Goal: Communication & Community: Answer question/provide support

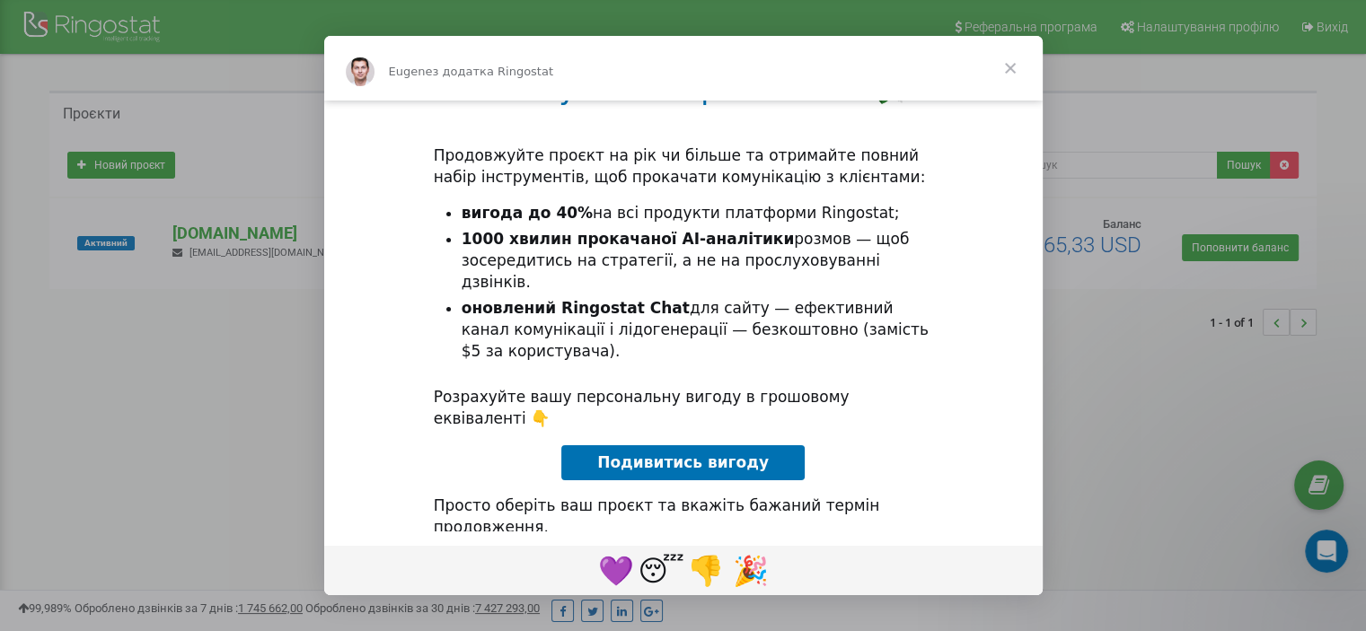
scroll to position [220, 0]
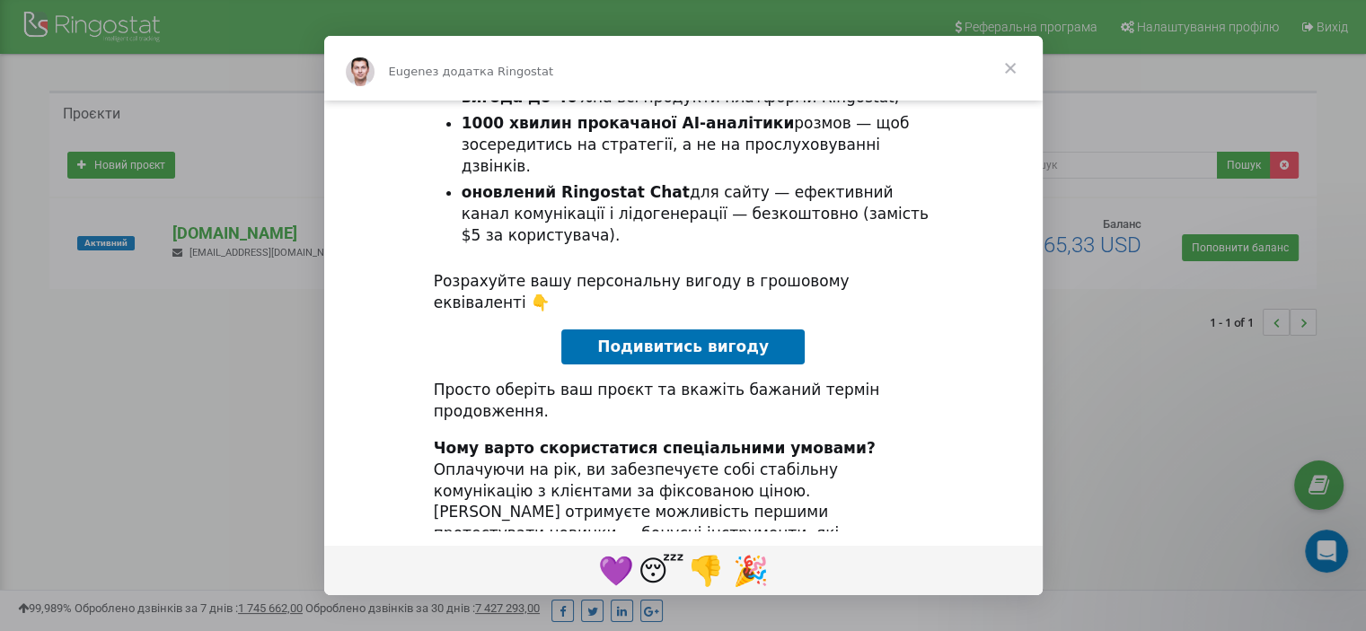
click at [1010, 68] on span "Закрити" at bounding box center [1010, 68] width 65 height 65
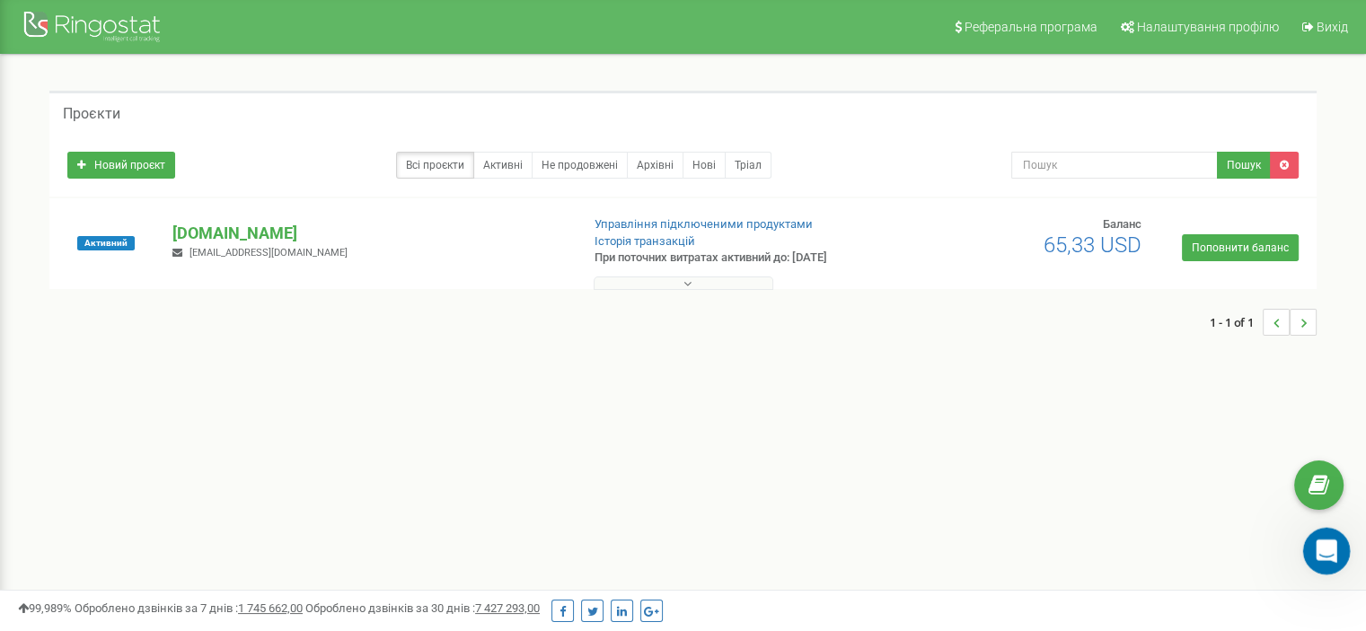
click at [1327, 545] on icon "Відкрити програму для спілкування Intercom" at bounding box center [1324, 549] width 30 height 30
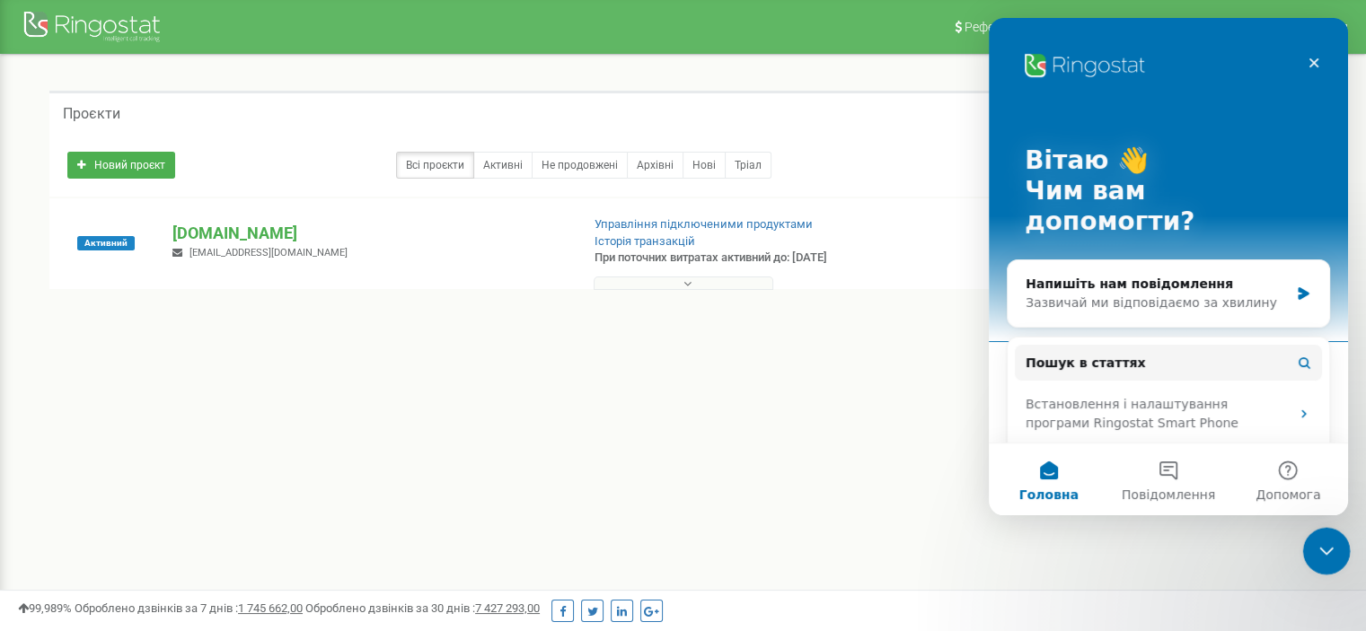
scroll to position [0, 0]
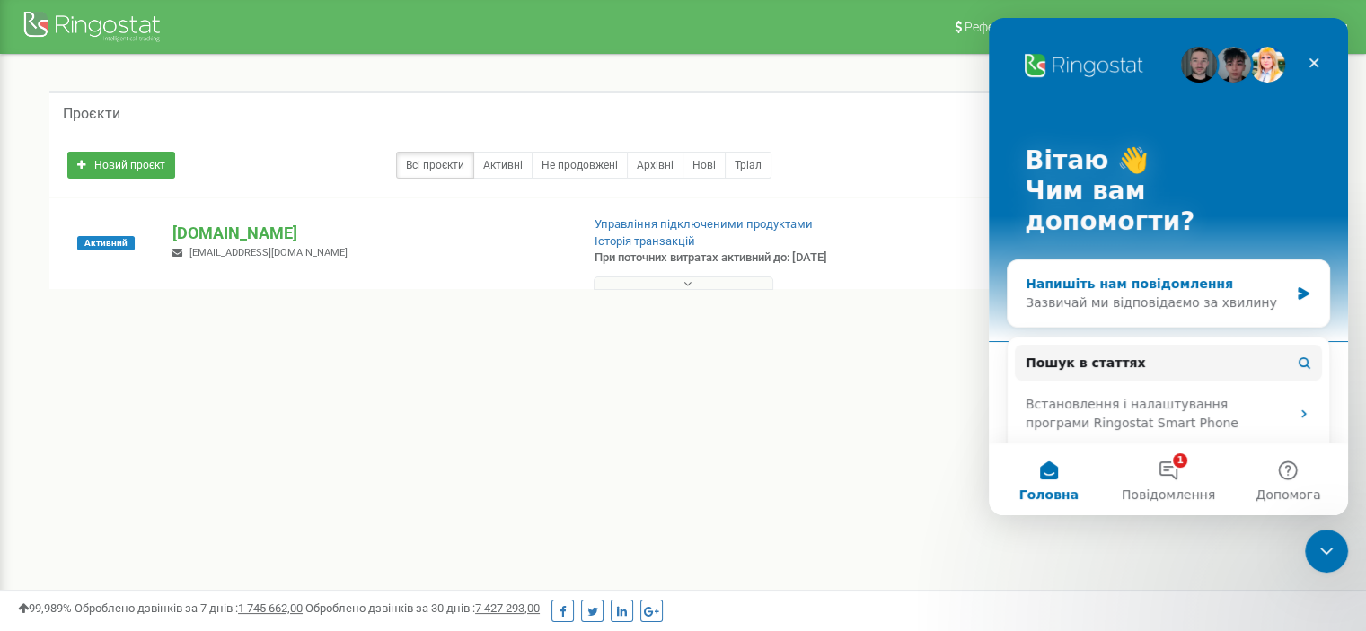
click at [1129, 275] on div "Напишіть нам повідомлення" at bounding box center [1156, 284] width 263 height 19
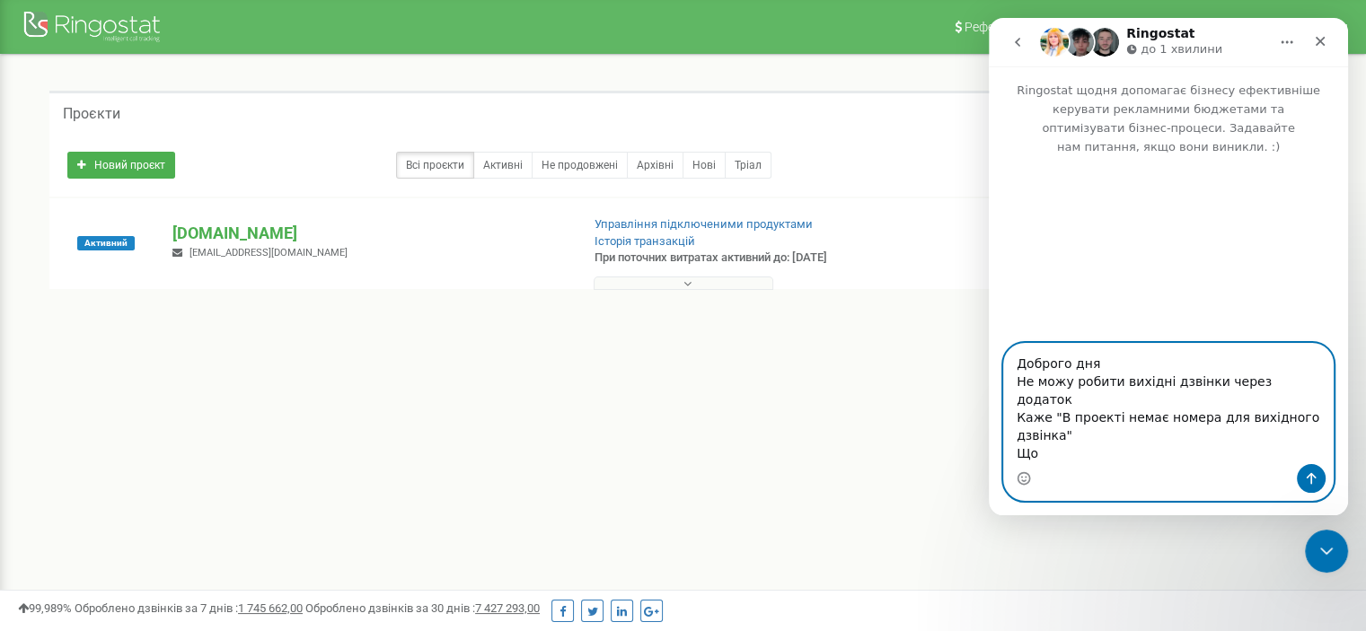
drag, startPoint x: 1141, startPoint y: 470, endPoint x: 1125, endPoint y: 470, distance: 16.2
click at [1129, 470] on div "Доброго дня Не можу робити вихідні дзвінки через додаток Каже "В проекті немає …" at bounding box center [1168, 422] width 329 height 156
type textarea "Доброго дня Не можу робити вихідні дзвінки через додаток Каже "В проекті немає …"
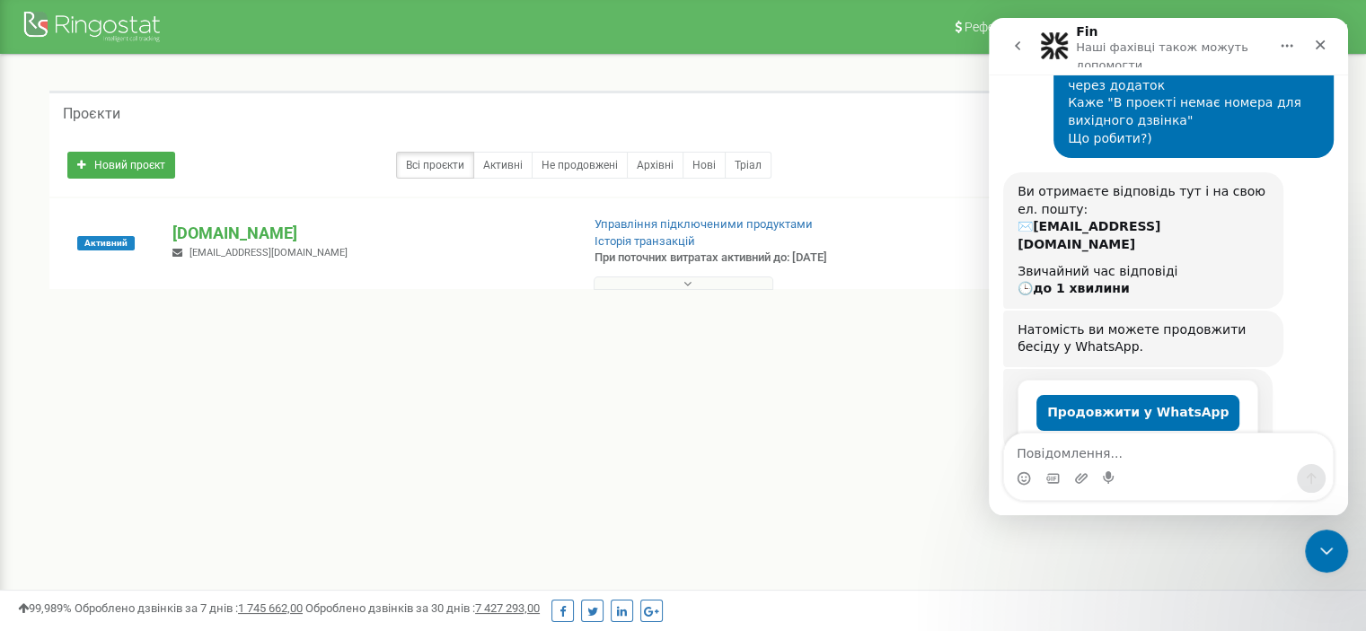
scroll to position [176, 0]
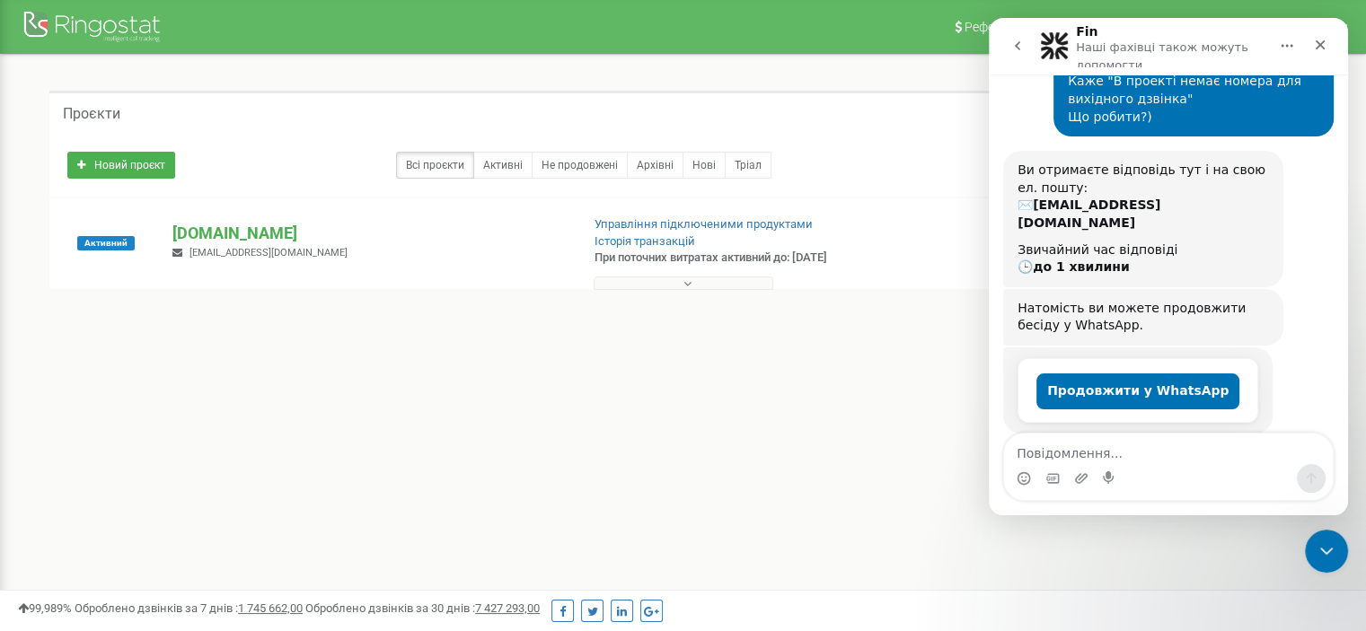
click at [692, 286] on button at bounding box center [683, 283] width 180 height 13
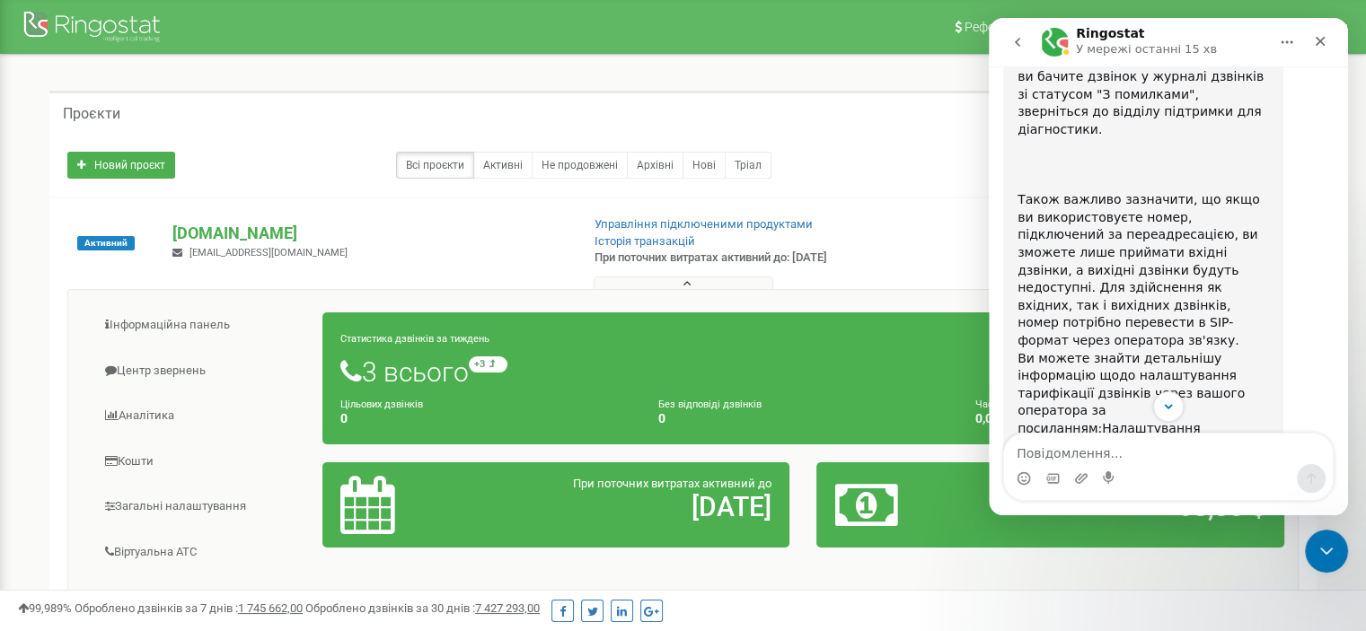
scroll to position [1126, 0]
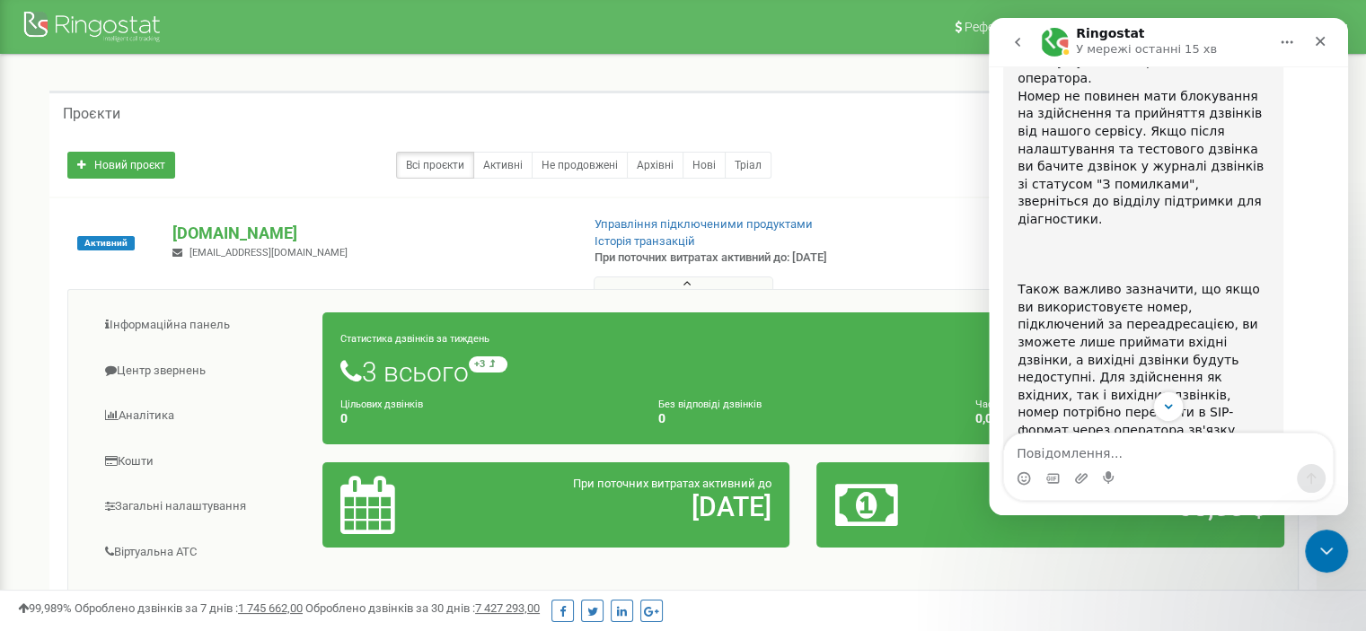
click at [1121, 324] on div "Добрий день! Добрий день! Ви отримуєте повідомлення "В проекті немає номера для…" at bounding box center [1142, 140] width 251 height 1196
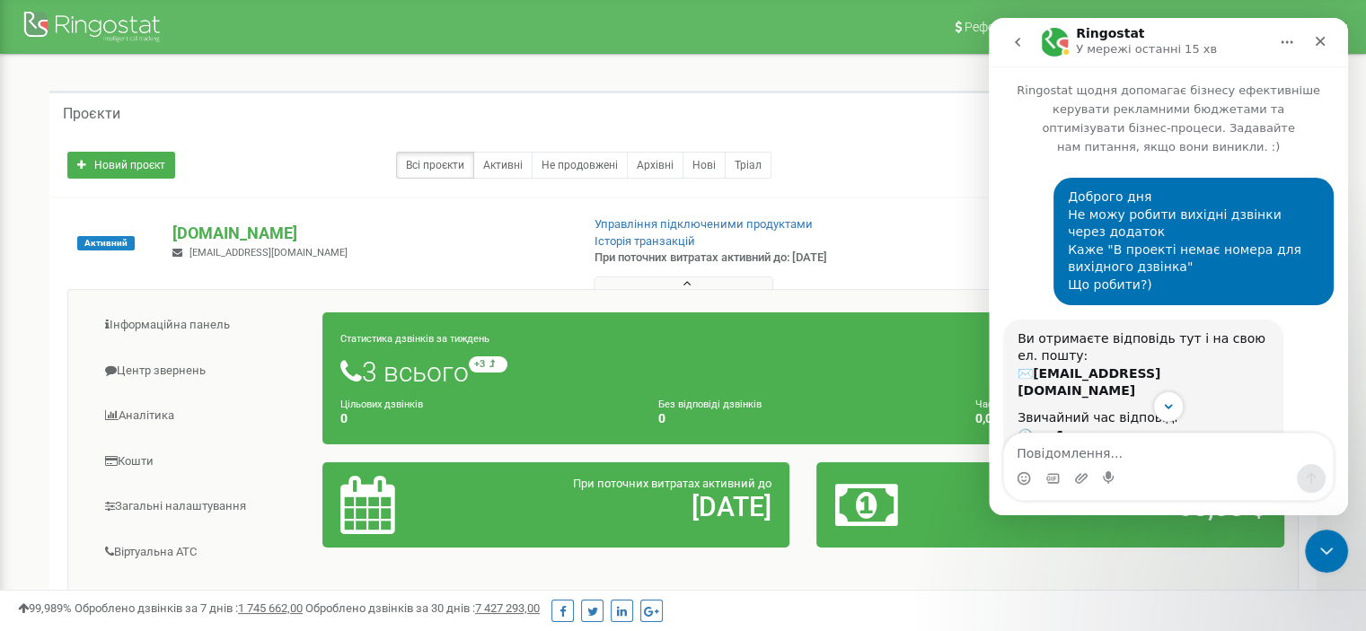
scroll to position [449, 0]
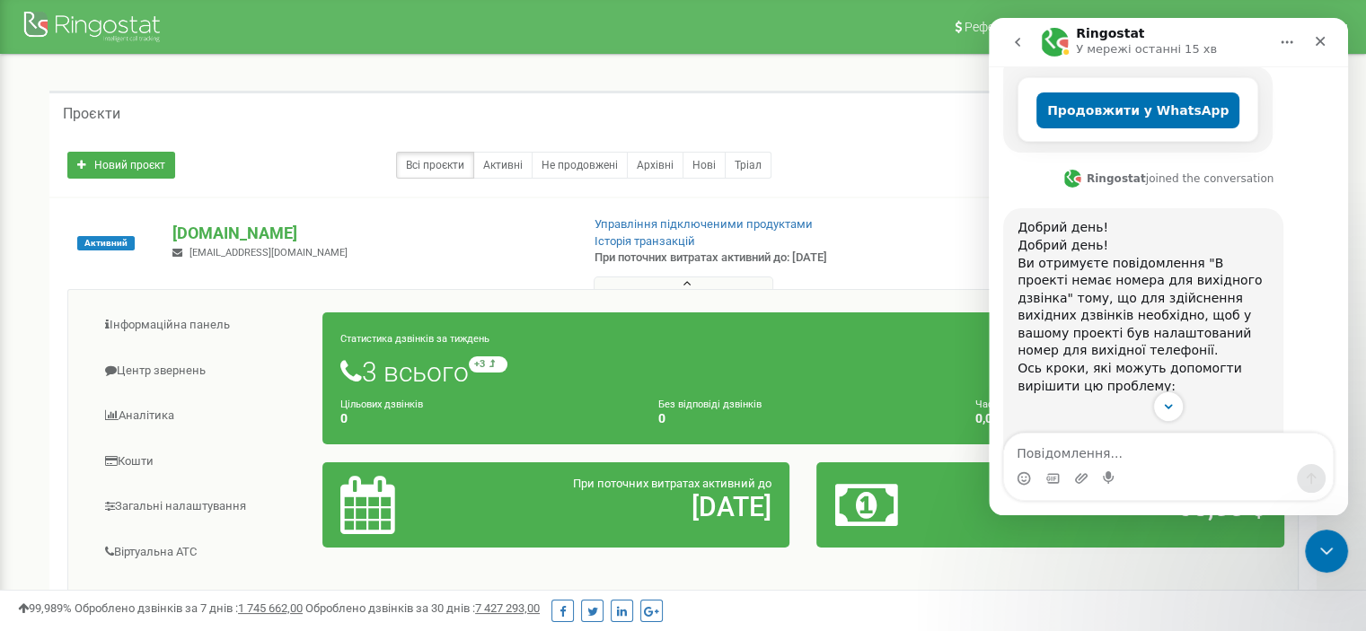
click at [1196, 277] on span "Добрий день! Добрий день! Ви отримуєте повідомлення "В проекті немає номера для…" at bounding box center [1139, 306] width 244 height 172
click at [1071, 347] on span "Добрий день! Добрий день! Ви отримуєте повідомлення "В проекті немає номера для…" at bounding box center [1139, 306] width 244 height 172
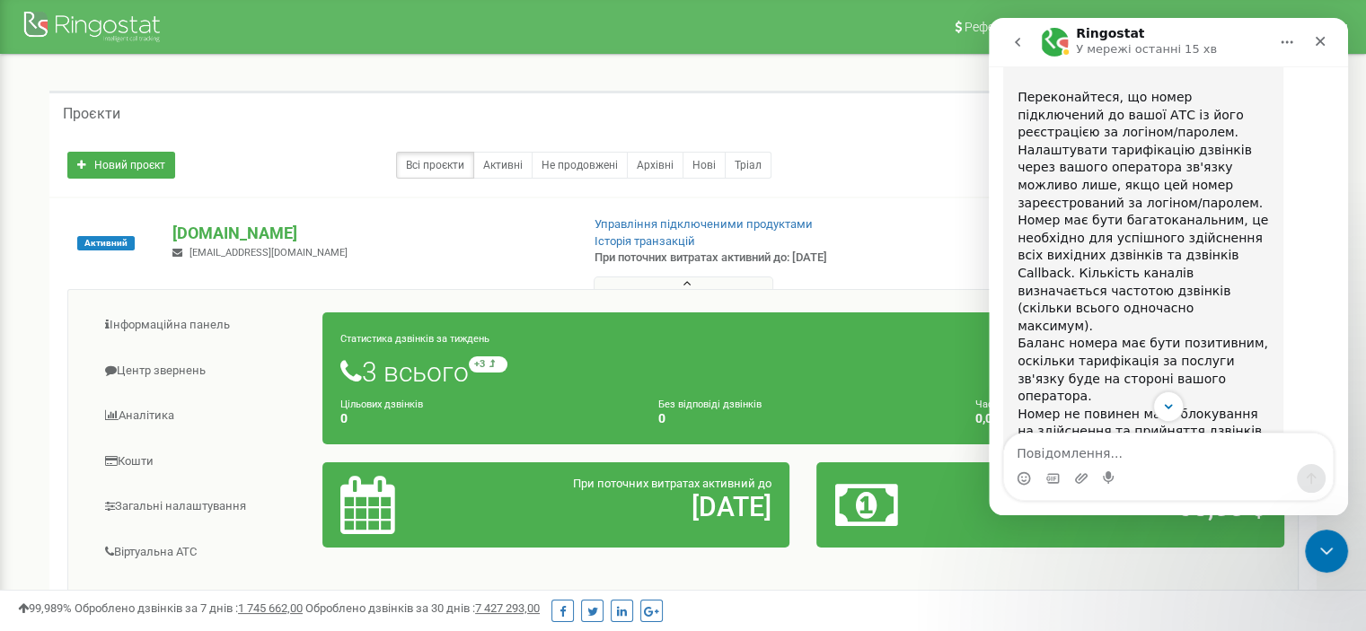
scroll to position [718, 0]
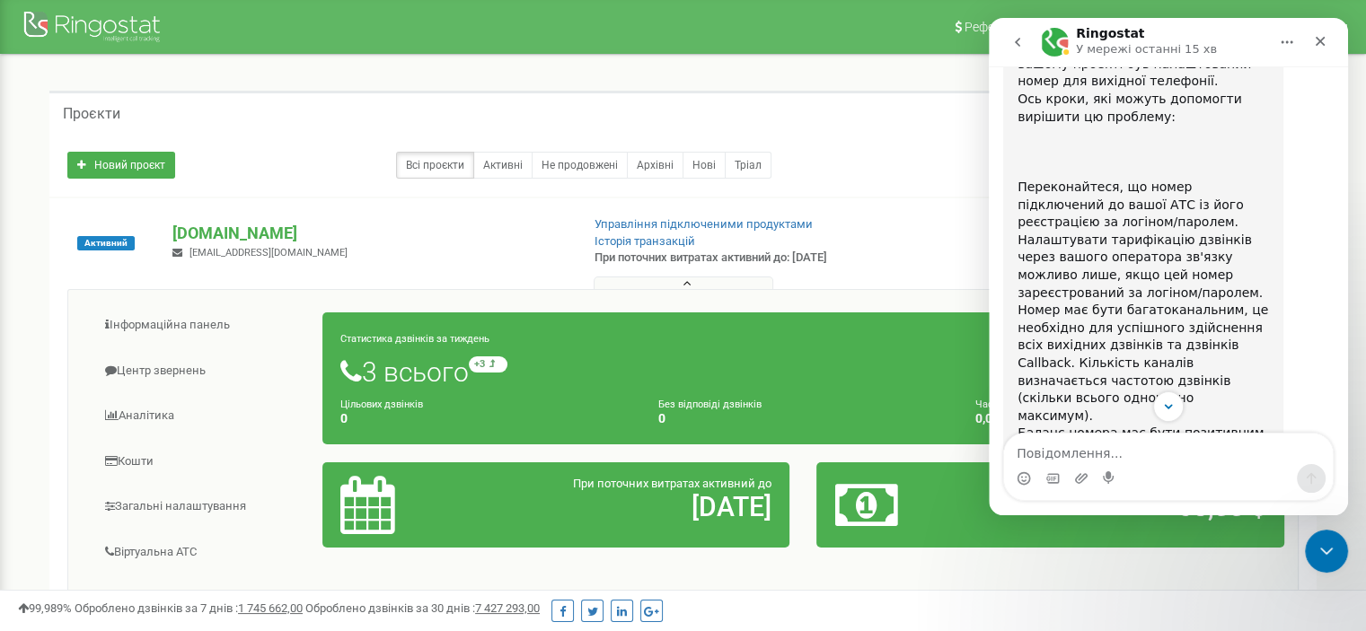
click at [1109, 188] on span "Переконайтеся, що номер підключений до вашої АТС із його реєстрацією за логіном…" at bounding box center [1139, 240] width 245 height 120
drag, startPoint x: 1061, startPoint y: 165, endPoint x: 1070, endPoint y: 164, distance: 9.0
click at [1070, 180] on span "Переконайтеся, що номер підключений до вашої АТС із його реєстрацією за логіном…" at bounding box center [1139, 240] width 245 height 120
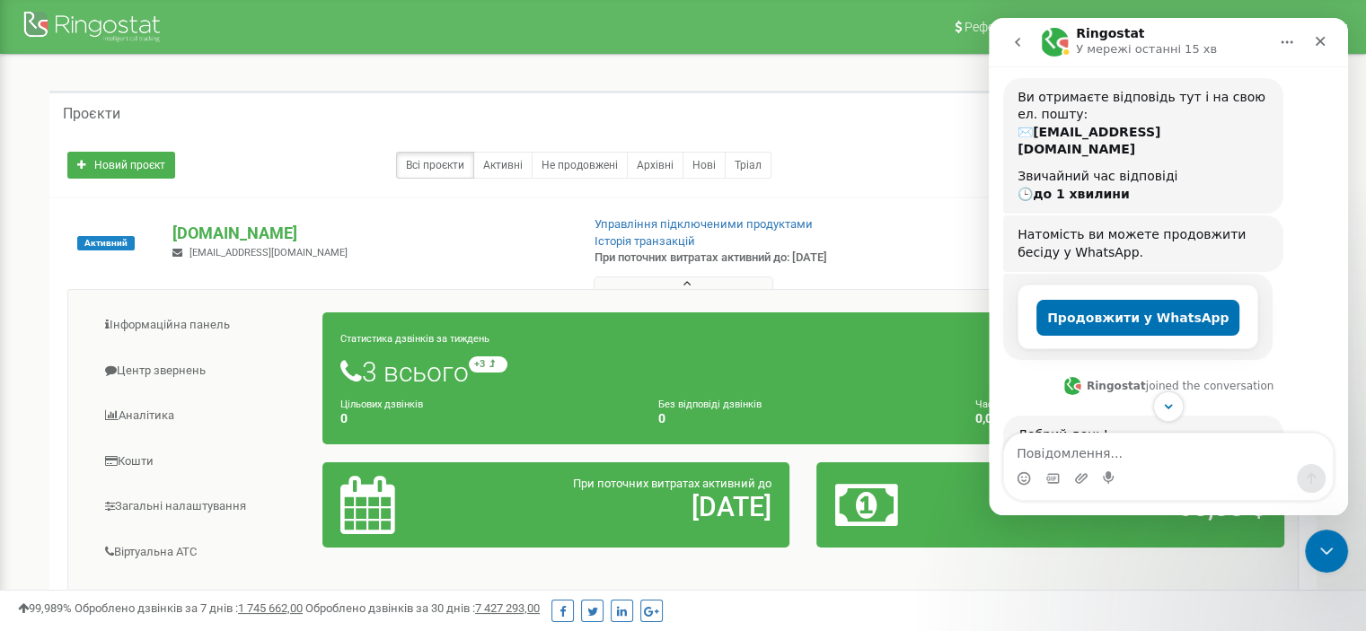
scroll to position [359, 0]
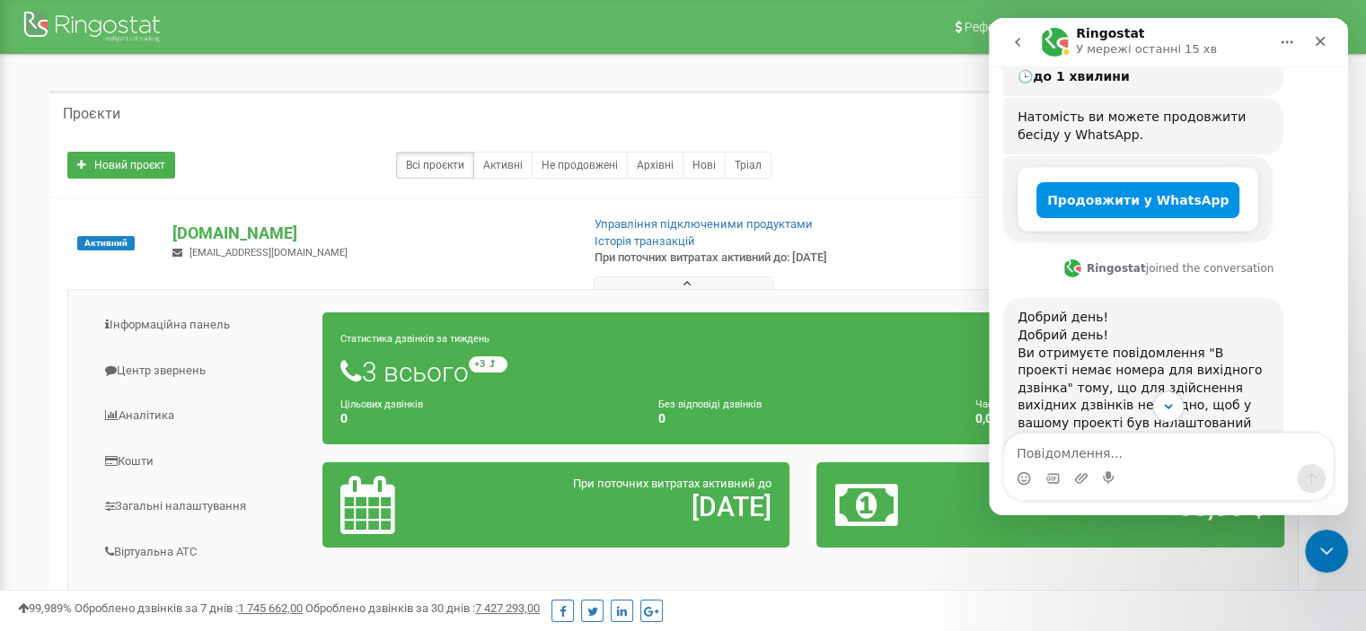
click at [1142, 182] on button "Продовжити у WhatsApp" at bounding box center [1137, 200] width 203 height 36
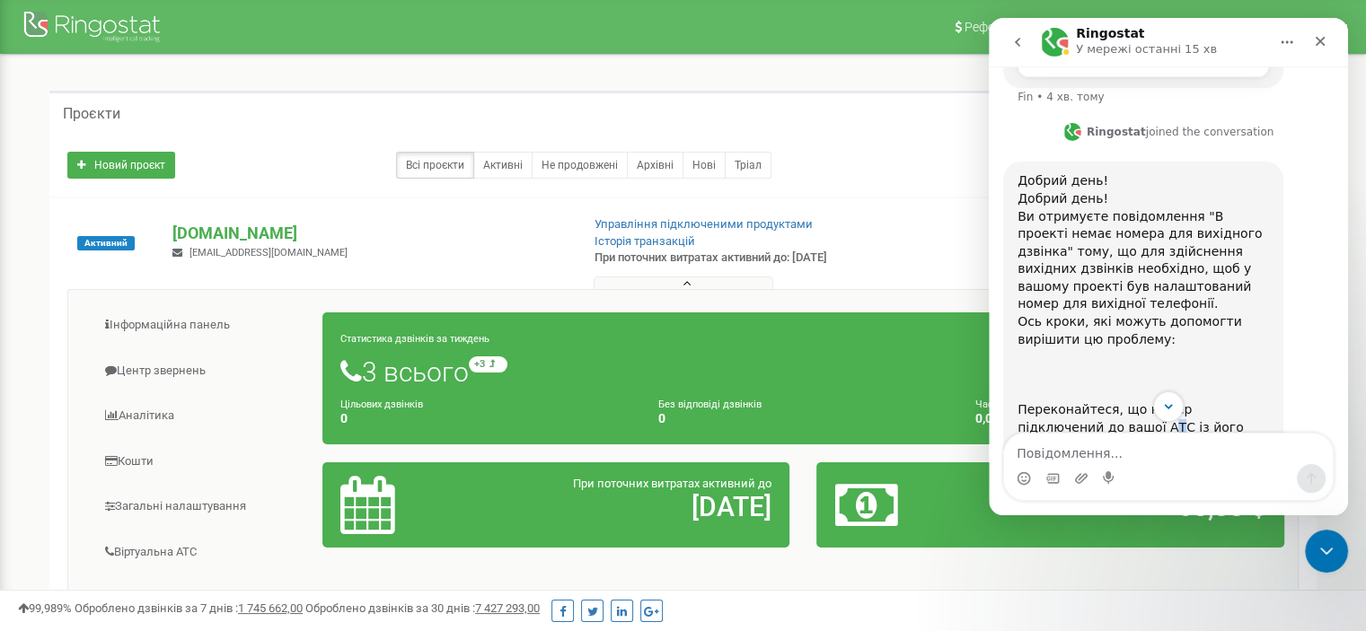
scroll to position [898, 0]
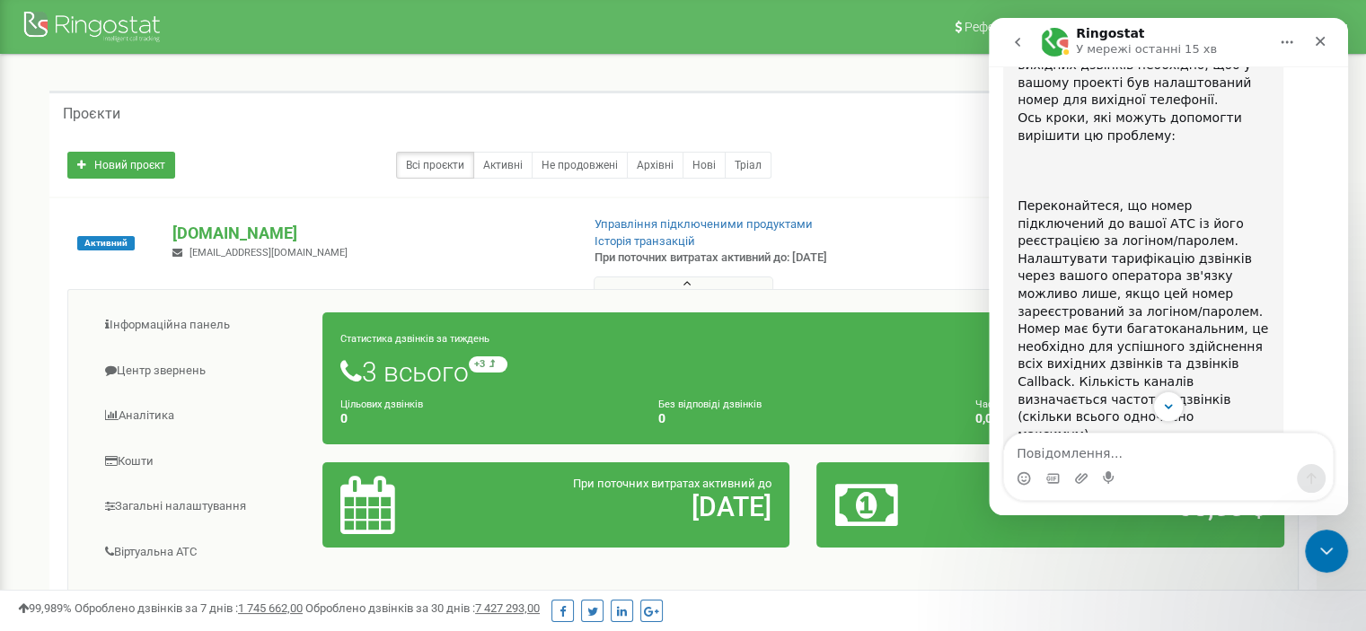
scroll to position [1167, 0]
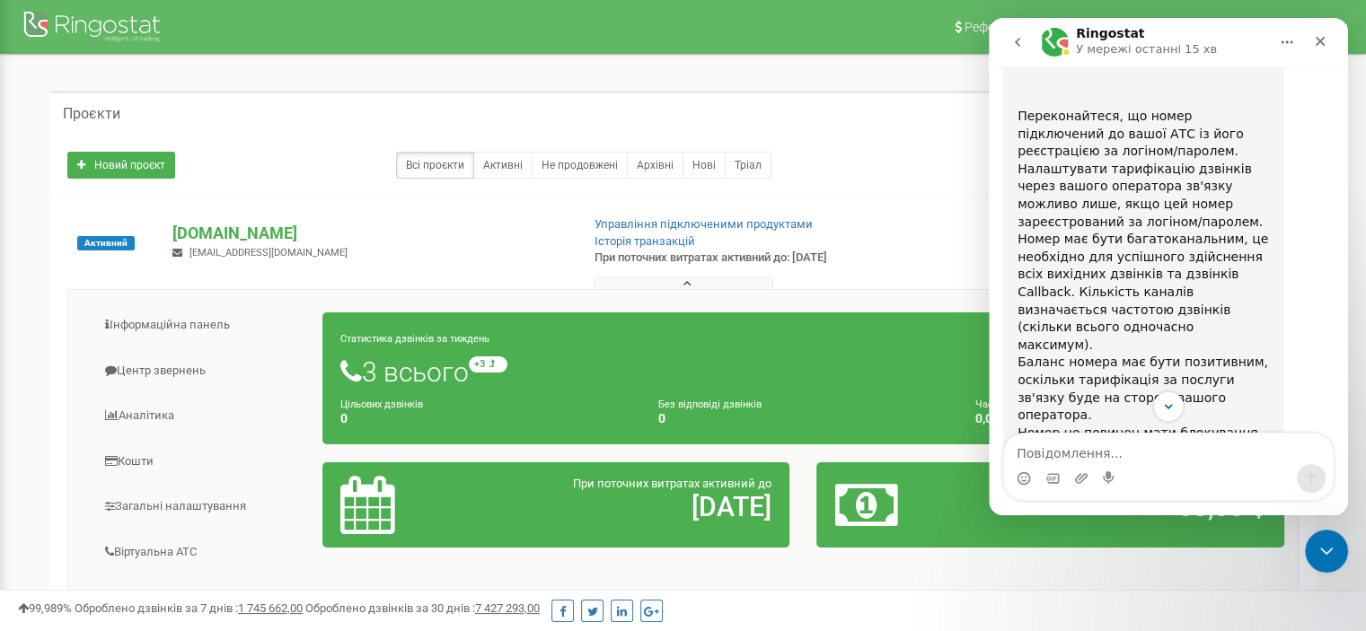
click at [1179, 232] on span "Номер має бути багатоканальним, це необхідно для успішного здійснення всіх вихі…" at bounding box center [1142, 292] width 251 height 120
drag, startPoint x: 1022, startPoint y: 184, endPoint x: 1165, endPoint y: 183, distance: 142.8
click at [1165, 232] on span "Номер має бути багатоканальним, це необхідно для успішного здійснення всіх вихі…" at bounding box center [1142, 292] width 251 height 120
click at [1195, 232] on span "Номер має бути багатоканальним, це необхідно для успішного здійснення всіх вихі…" at bounding box center [1142, 292] width 251 height 120
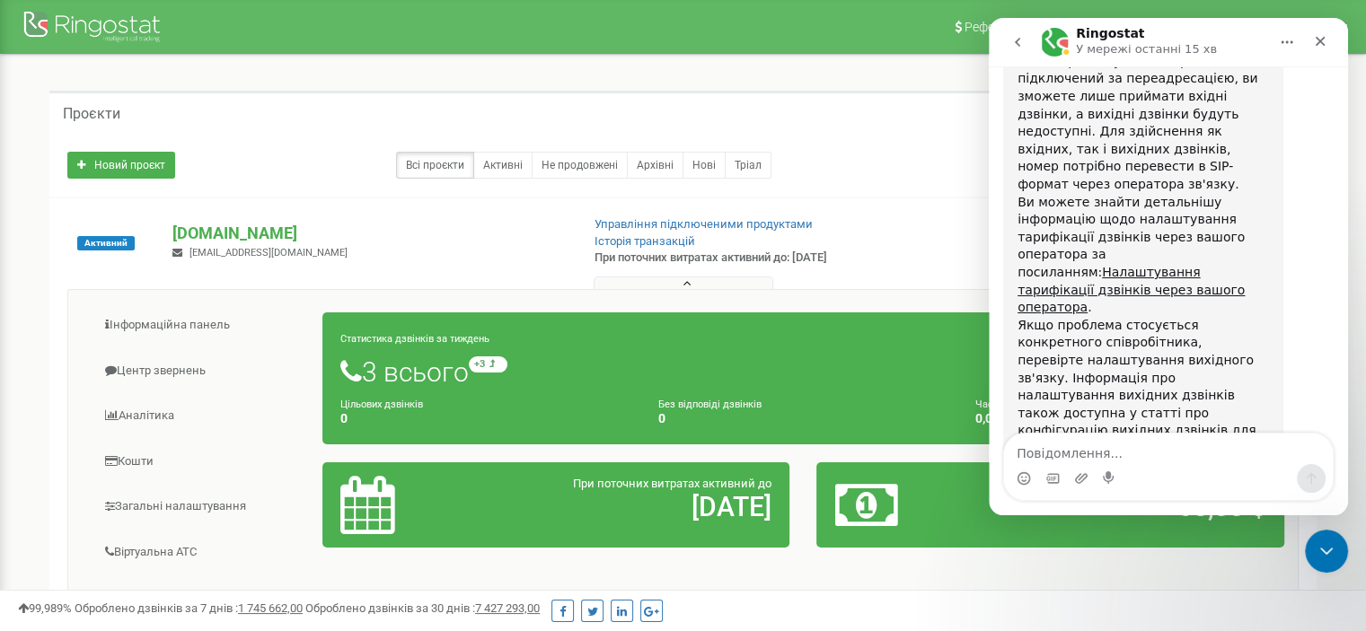
scroll to position [1773, 0]
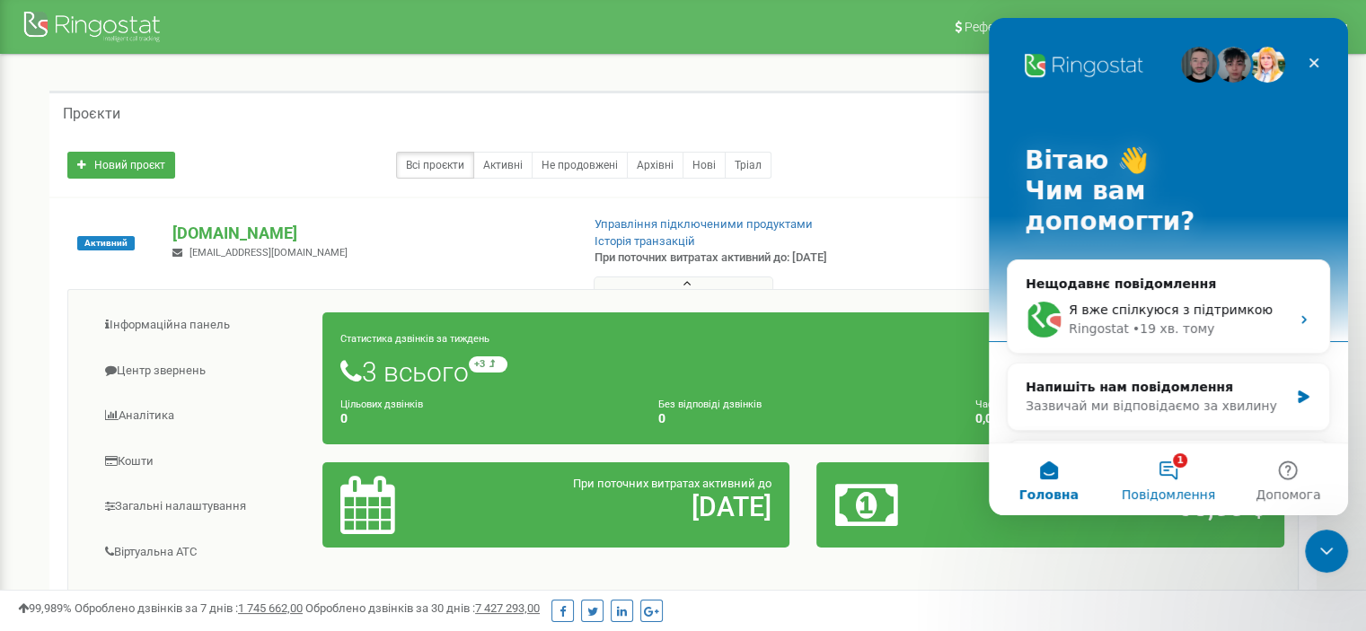
click at [1172, 466] on button "1 Повідомлення" at bounding box center [1167, 480] width 119 height 72
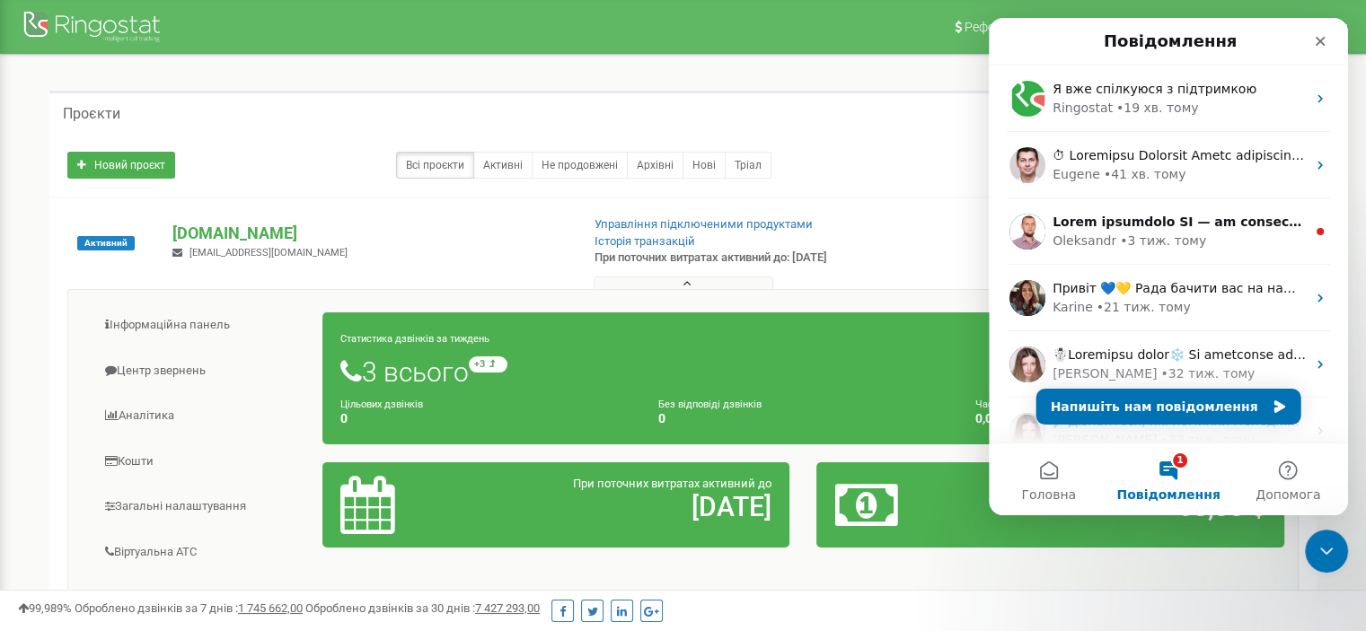
click at [1170, 462] on button "1 Повідомлення" at bounding box center [1167, 480] width 119 height 72
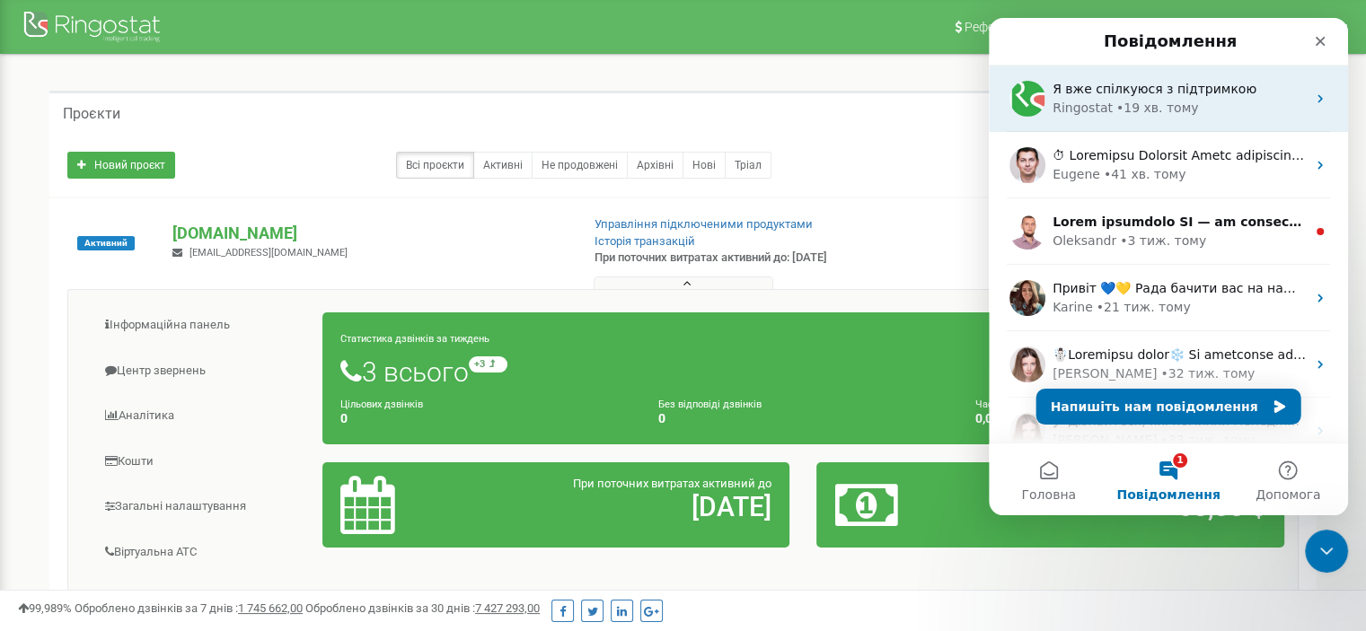
click at [1174, 100] on div "• 19 хв. тому" at bounding box center [1157, 108] width 83 height 19
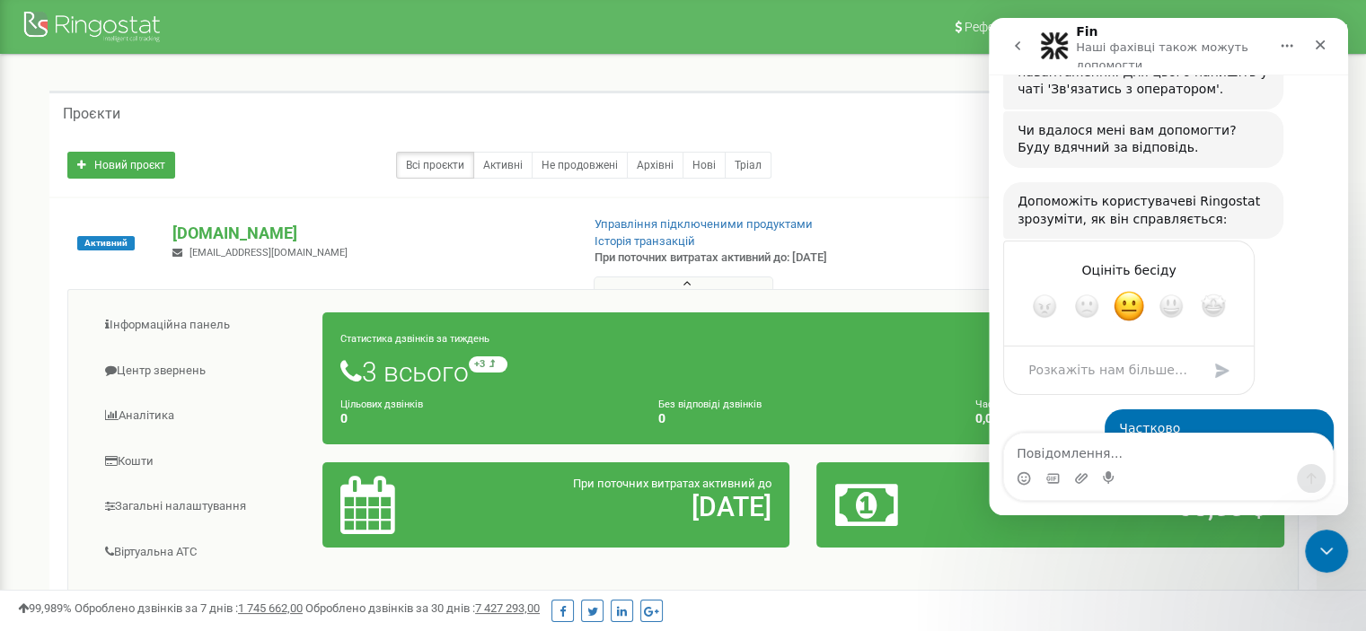
scroll to position [2262, 0]
click at [1321, 42] on icon "Закрити" at bounding box center [1320, 45] width 10 height 10
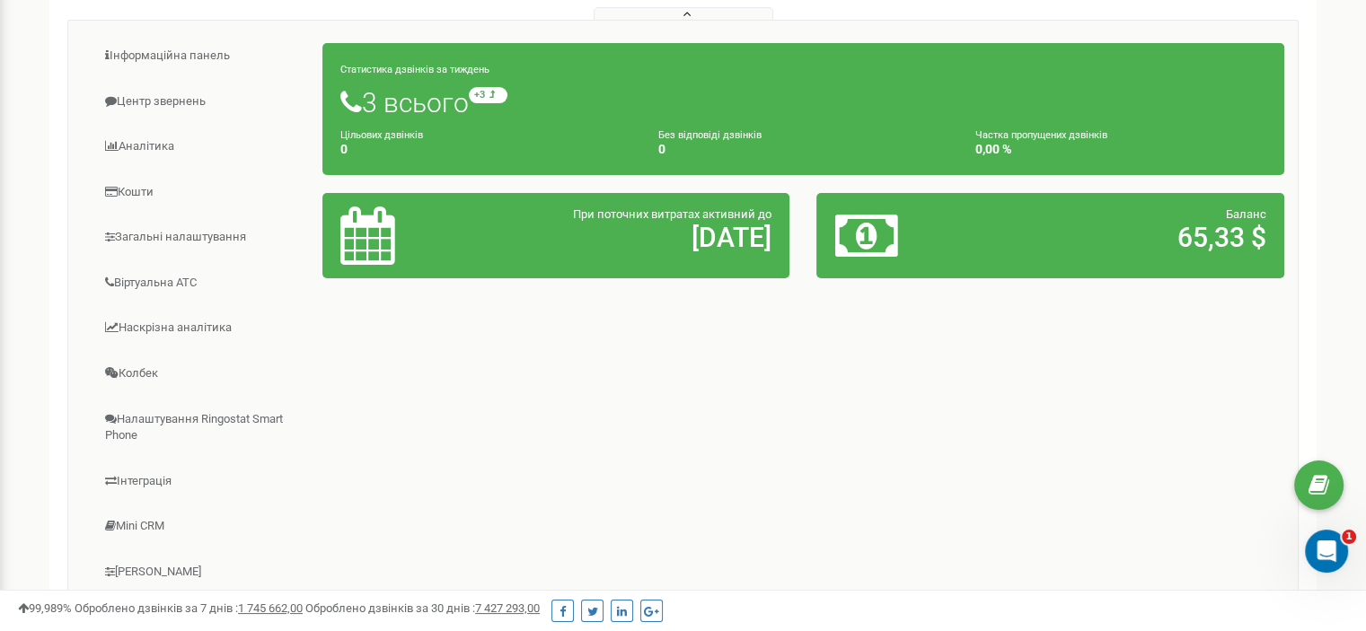
scroll to position [0, 0]
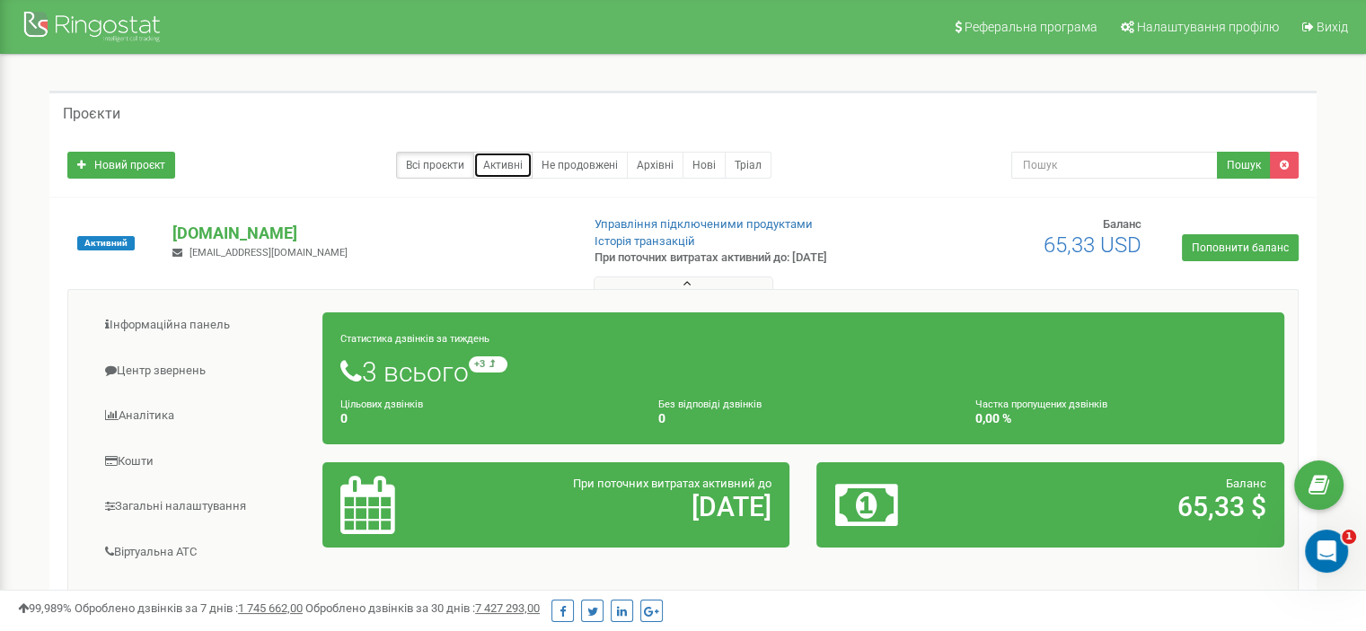
click at [514, 168] on link "Активні" at bounding box center [502, 165] width 59 height 27
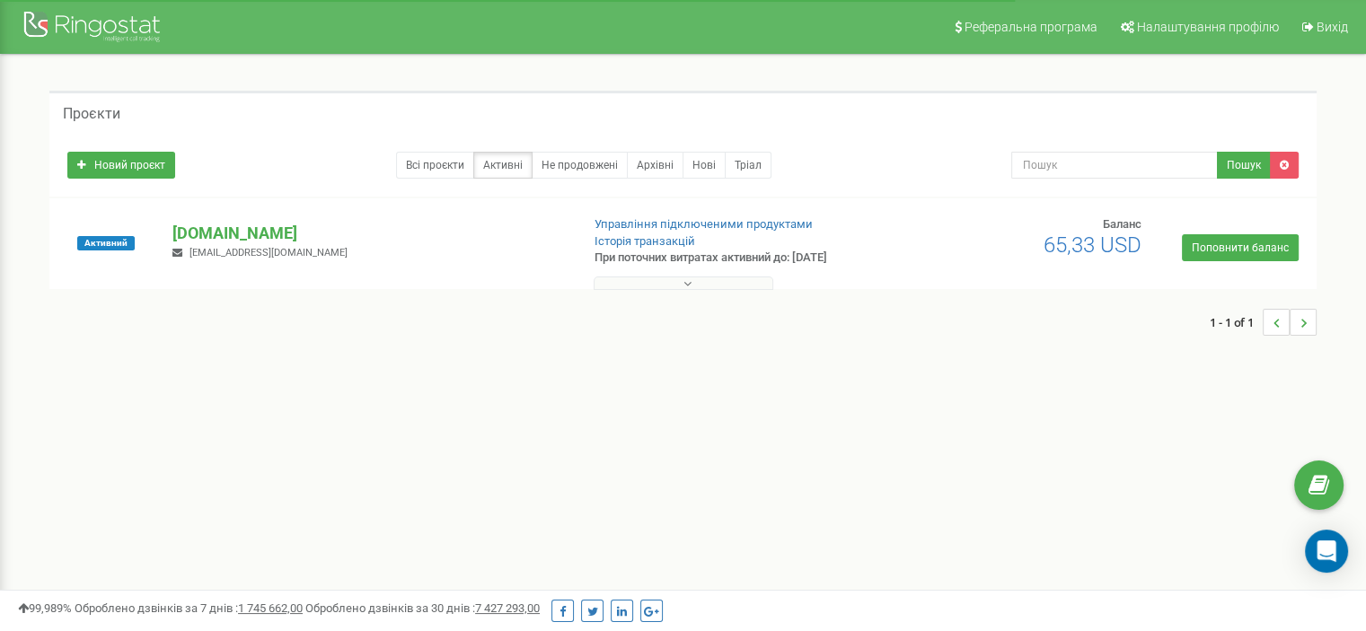
click at [698, 285] on button at bounding box center [683, 283] width 180 height 13
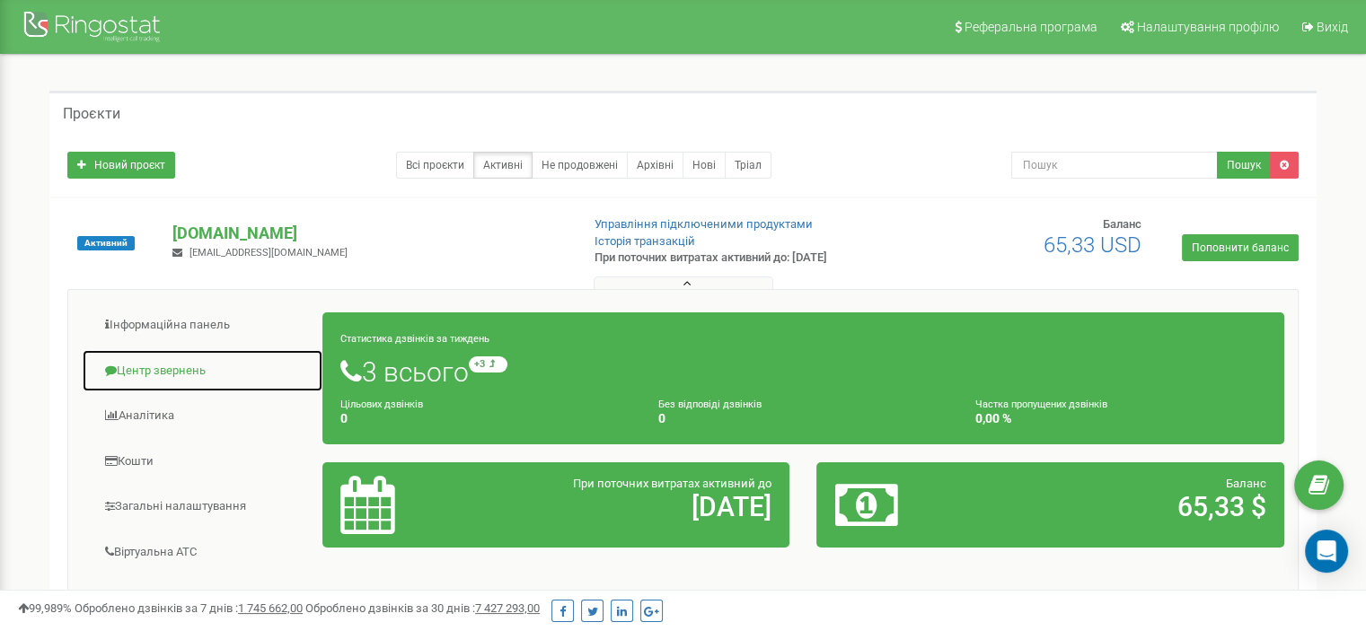
click at [169, 368] on link "Центр звернень" at bounding box center [203, 371] width 242 height 44
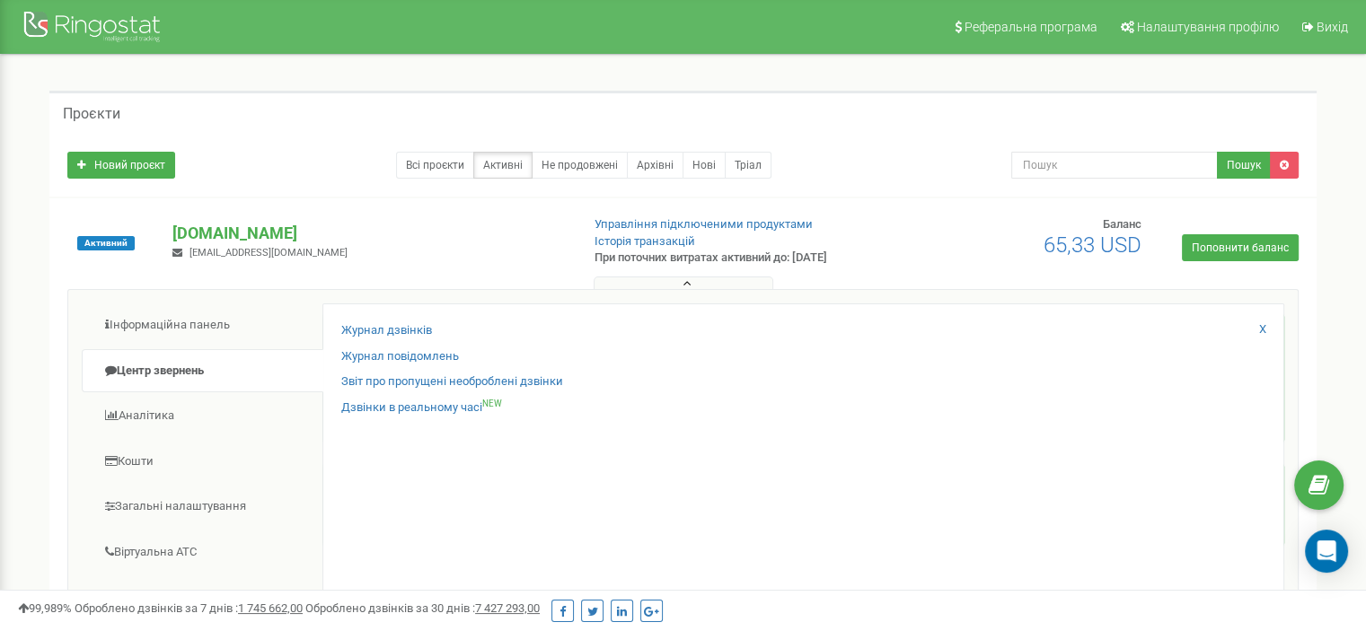
click at [796, 585] on div "Журнал дзвінків Журнал повідомлень Звіт про пропущені необроблені дзвінки Дзвін…" at bounding box center [803, 593] width 962 height 580
